Goal: Find specific page/section: Find specific page/section

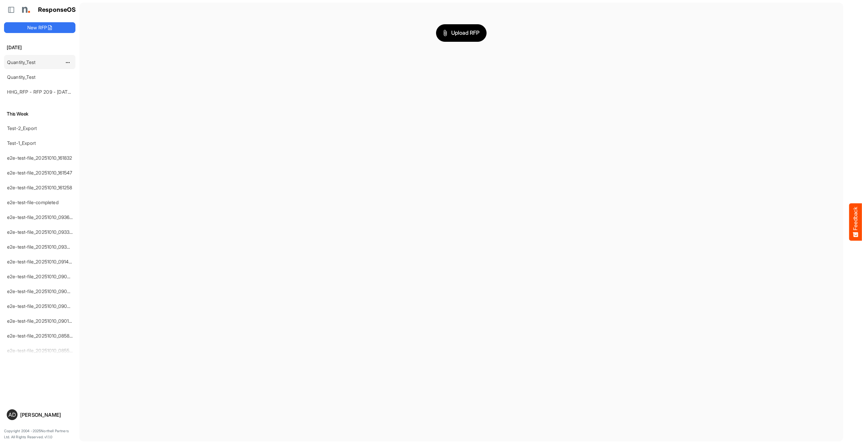
click at [31, 63] on link "Quantity_Test" at bounding box center [21, 62] width 28 height 6
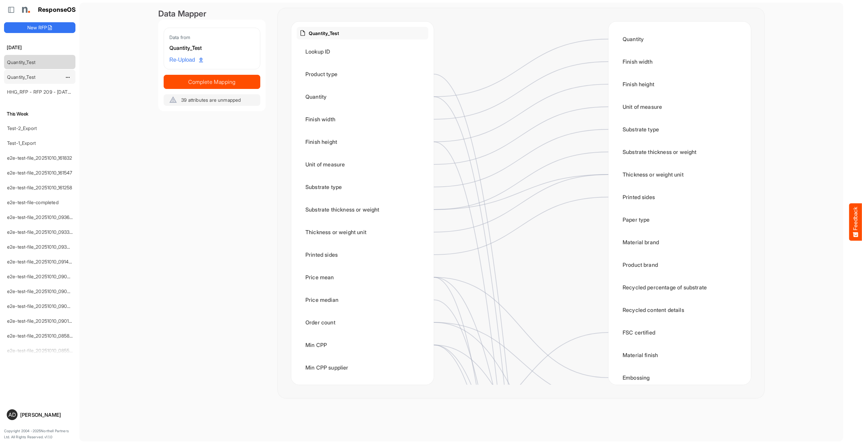
click at [25, 83] on div "Quantity_Test" at bounding box center [34, 76] width 60 height 13
click at [25, 79] on link "Quantity_Test" at bounding box center [21, 77] width 28 height 6
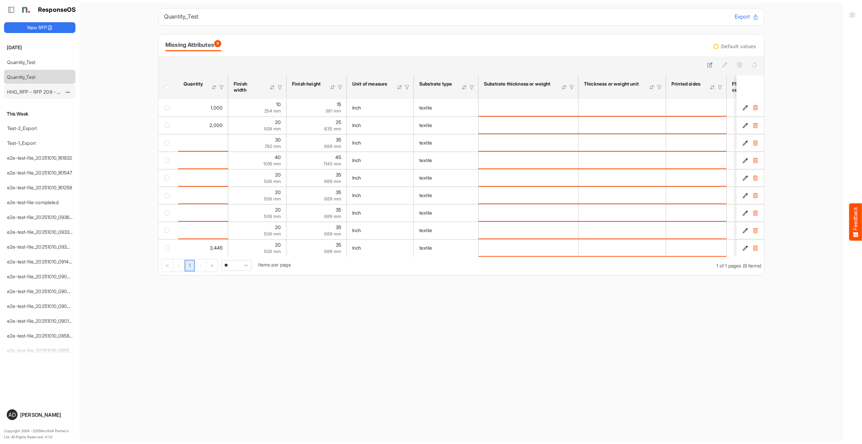
click at [32, 92] on link "HHG_RFP - RFP 209 - [DATE] - ROS TEST 3 (LITE) (1) (6)" at bounding box center [69, 92] width 124 height 6
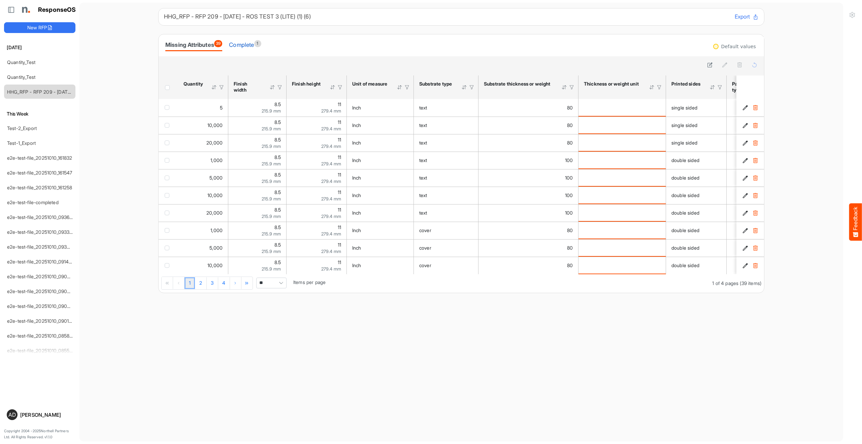
click at [253, 46] on div "Complete 1" at bounding box center [245, 44] width 32 height 9
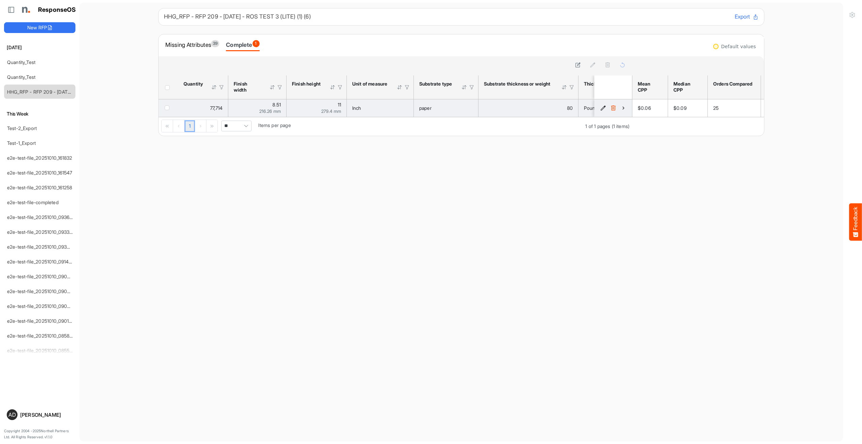
click at [620, 108] on icon "3d65f7a4-da9d-4047-9e7f-e0d325ced2dd is template cell Column Header" at bounding box center [623, 108] width 6 height 6
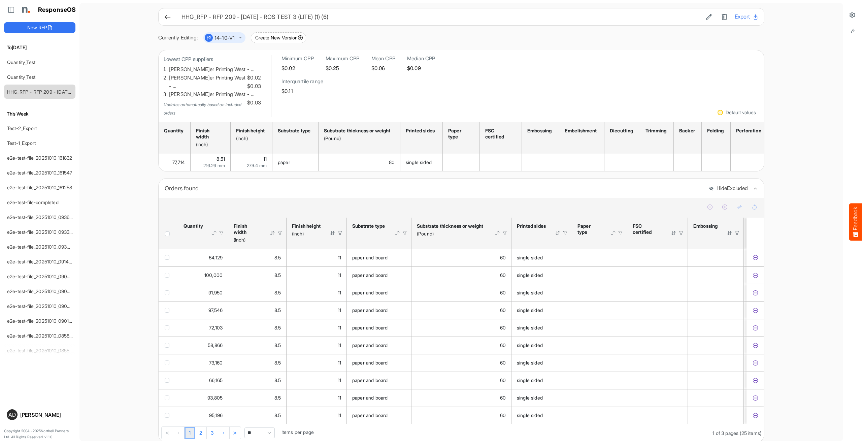
click at [222, 230] on div at bounding box center [222, 233] width 6 height 6
click at [245, 242] on span "*****" at bounding box center [261, 247] width 75 height 11
click at [250, 267] on li "Greater Than" at bounding box center [261, 267] width 75 height 10
type input "**********"
click at [246, 258] on input "Filter Value" at bounding box center [251, 263] width 54 height 10
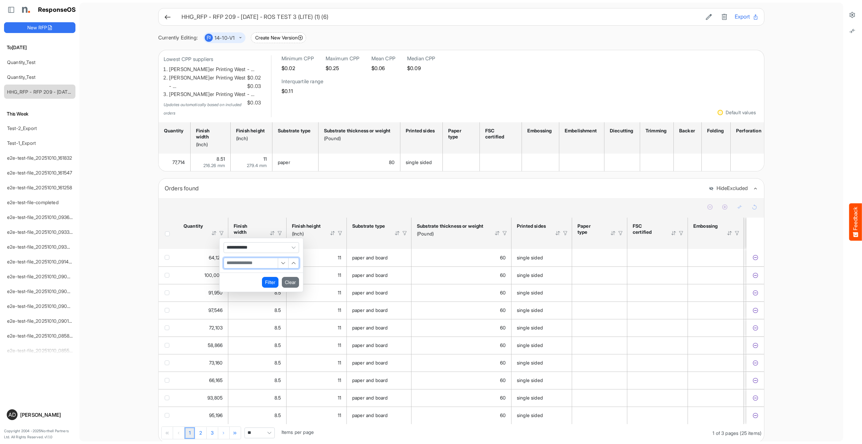
click at [246, 258] on input "Filter Value" at bounding box center [251, 263] width 54 height 10
type input "*****"
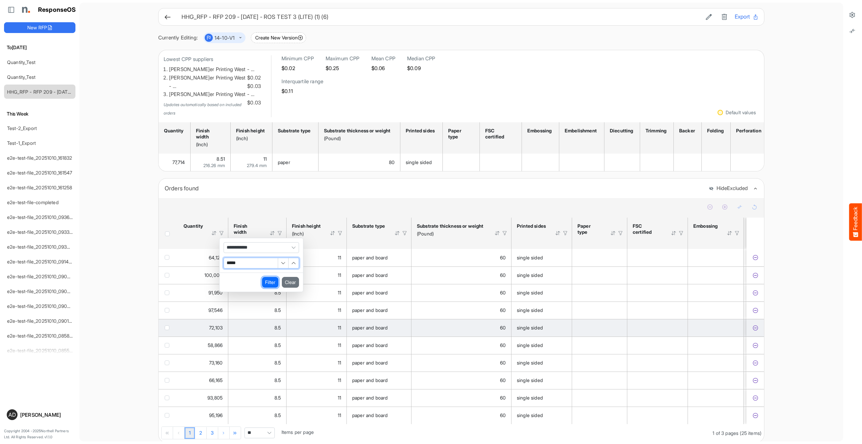
drag, startPoint x: 267, startPoint y: 272, endPoint x: 250, endPoint y: 309, distance: 40.2
click at [267, 277] on button "Filter" at bounding box center [270, 282] width 16 height 11
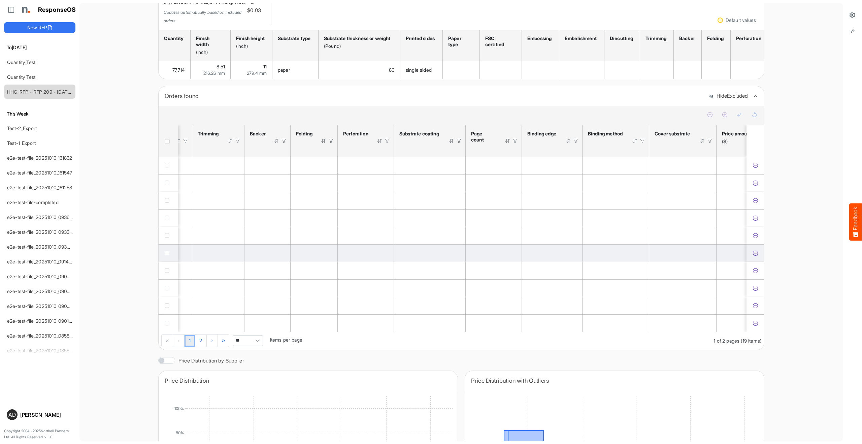
scroll to position [0, 902]
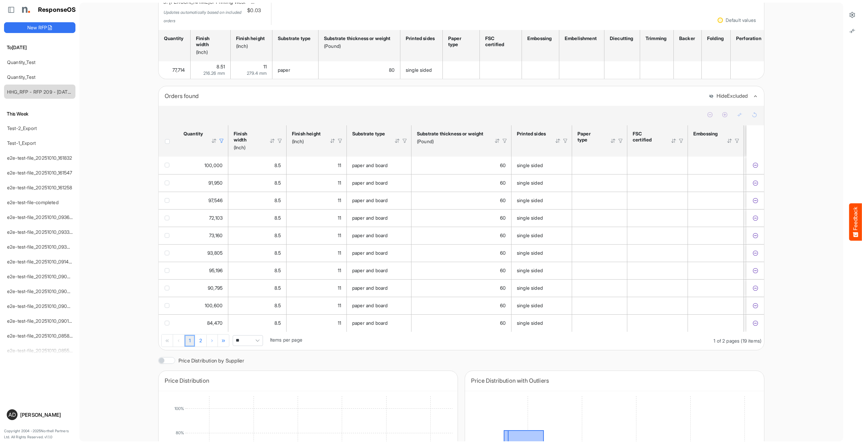
click at [222, 138] on div at bounding box center [222, 141] width 6 height 6
click at [289, 184] on button "Clear" at bounding box center [290, 189] width 17 height 11
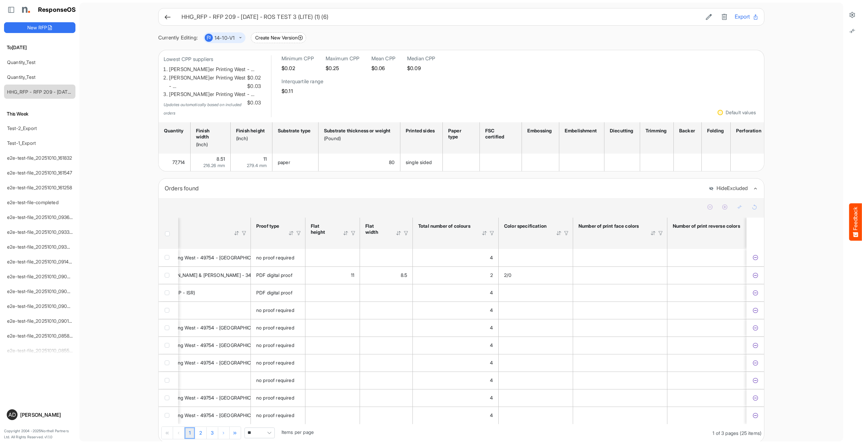
click at [403, 230] on div at bounding box center [406, 233] width 6 height 6
click at [374, 242] on span "*****" at bounding box center [365, 247] width 75 height 11
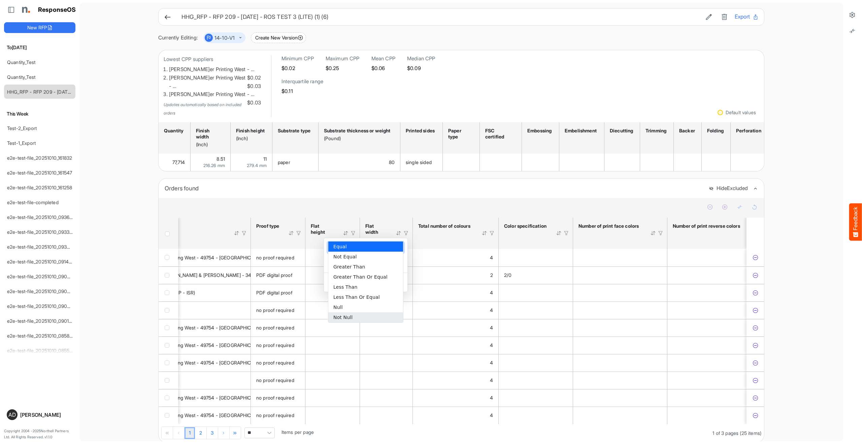
click at [354, 313] on li "Not Null" at bounding box center [365, 317] width 75 height 10
type input "********"
click at [374, 277] on button "Filter" at bounding box center [374, 282] width 16 height 11
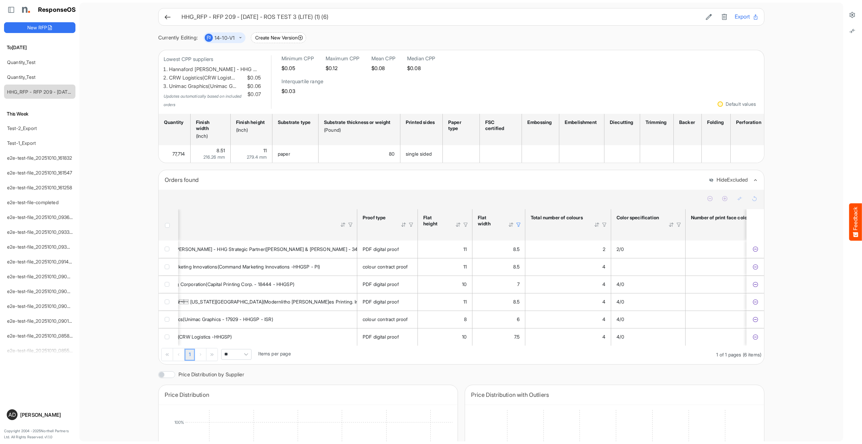
click at [519, 222] on div at bounding box center [518, 225] width 6 height 6
click at [504, 268] on button "Clear" at bounding box center [507, 273] width 17 height 11
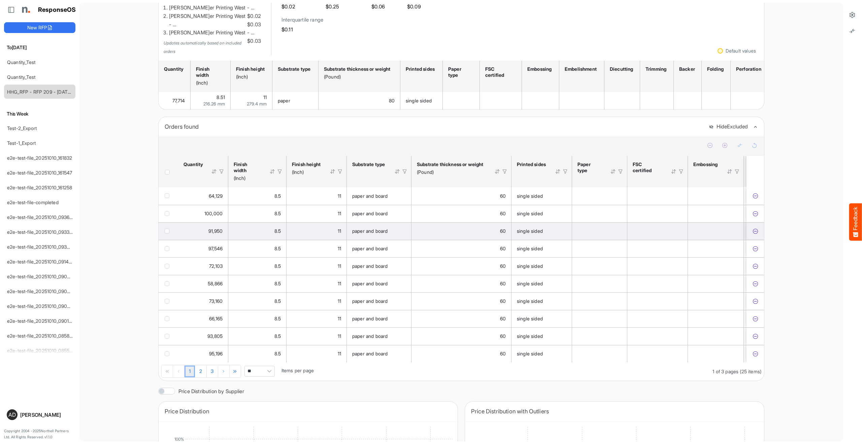
scroll to position [0, 0]
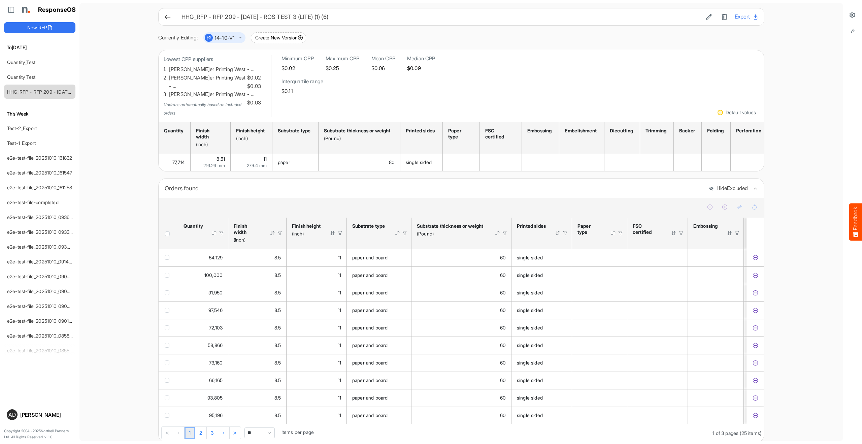
click at [504, 183] on div "Orders found" at bounding box center [434, 187] width 539 height 9
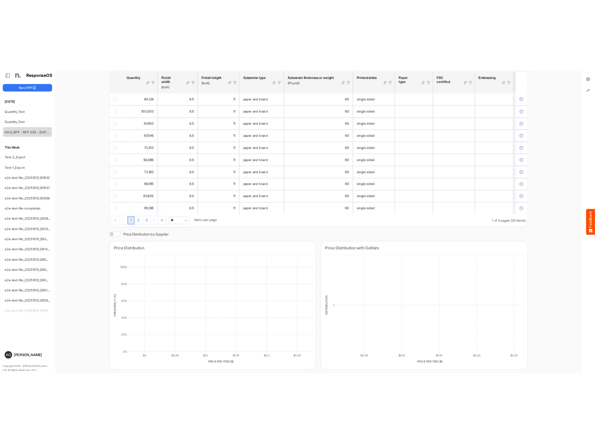
scroll to position [207, 0]
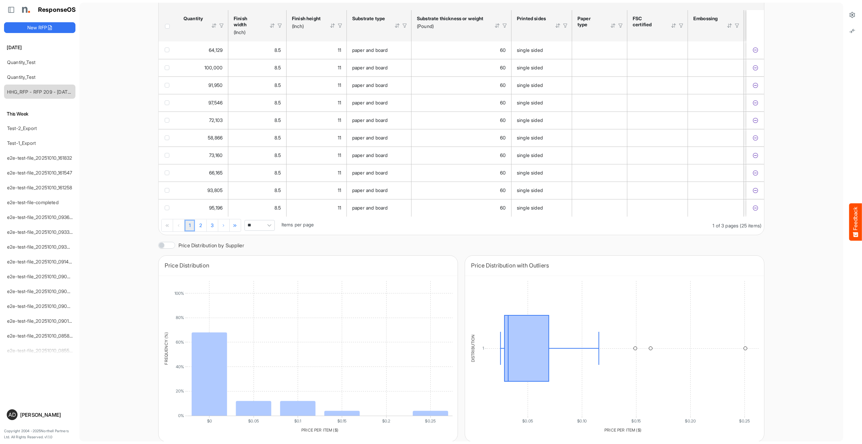
click at [66, 370] on div "Today Quantity_Test Quantity_Test HHG_RFP - RFP 209 - 09.09.2025 - ROS TEST 3 (…" at bounding box center [39, 219] width 71 height 363
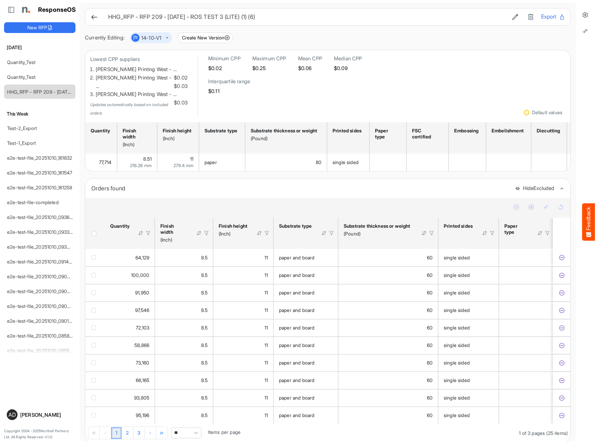
click at [331, 230] on div at bounding box center [331, 233] width 6 height 6
click at [300, 242] on div at bounding box center [291, 247] width 75 height 10
click at [432, 230] on div at bounding box center [431, 233] width 6 height 6
click at [431, 230] on div at bounding box center [431, 233] width 6 height 6
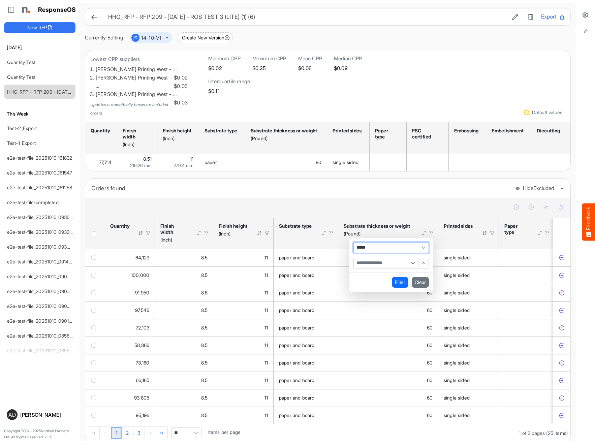
click at [398, 242] on span "*****" at bounding box center [390, 247] width 75 height 11
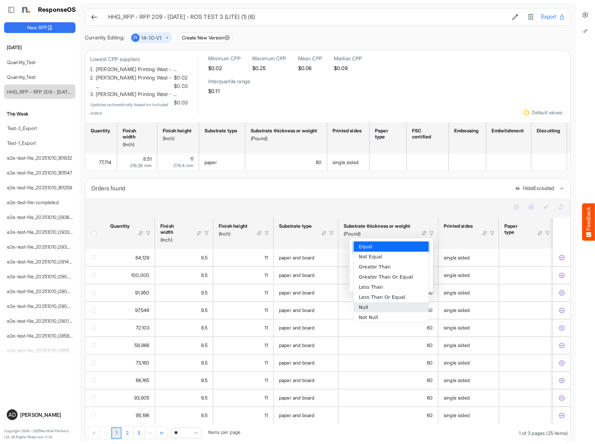
click at [372, 306] on li "Null" at bounding box center [391, 307] width 75 height 10
type input "****"
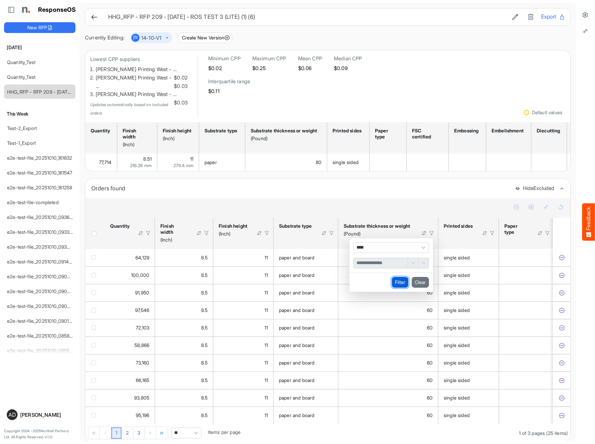
click at [402, 277] on button "Filter" at bounding box center [400, 282] width 16 height 11
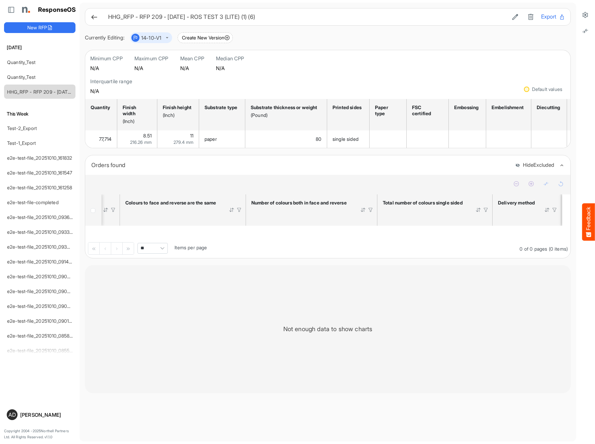
scroll to position [0, 2195]
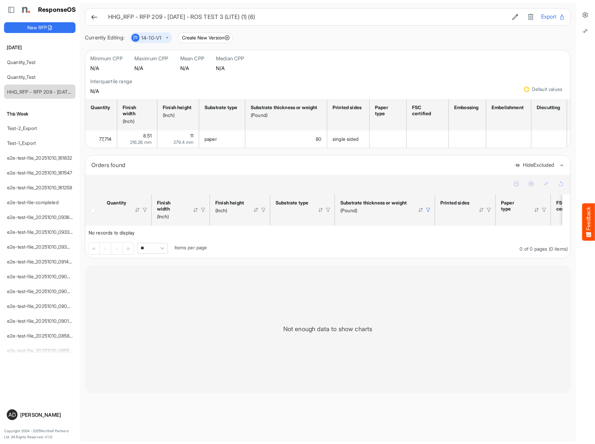
click at [427, 213] on div at bounding box center [428, 210] width 6 height 6
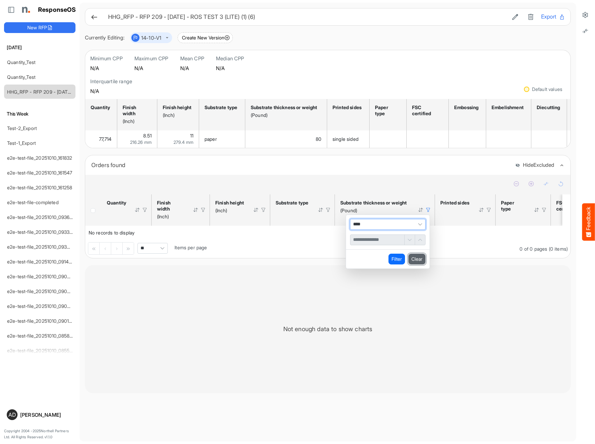
click at [417, 260] on button "Clear" at bounding box center [416, 259] width 17 height 11
